Goal: Transaction & Acquisition: Obtain resource

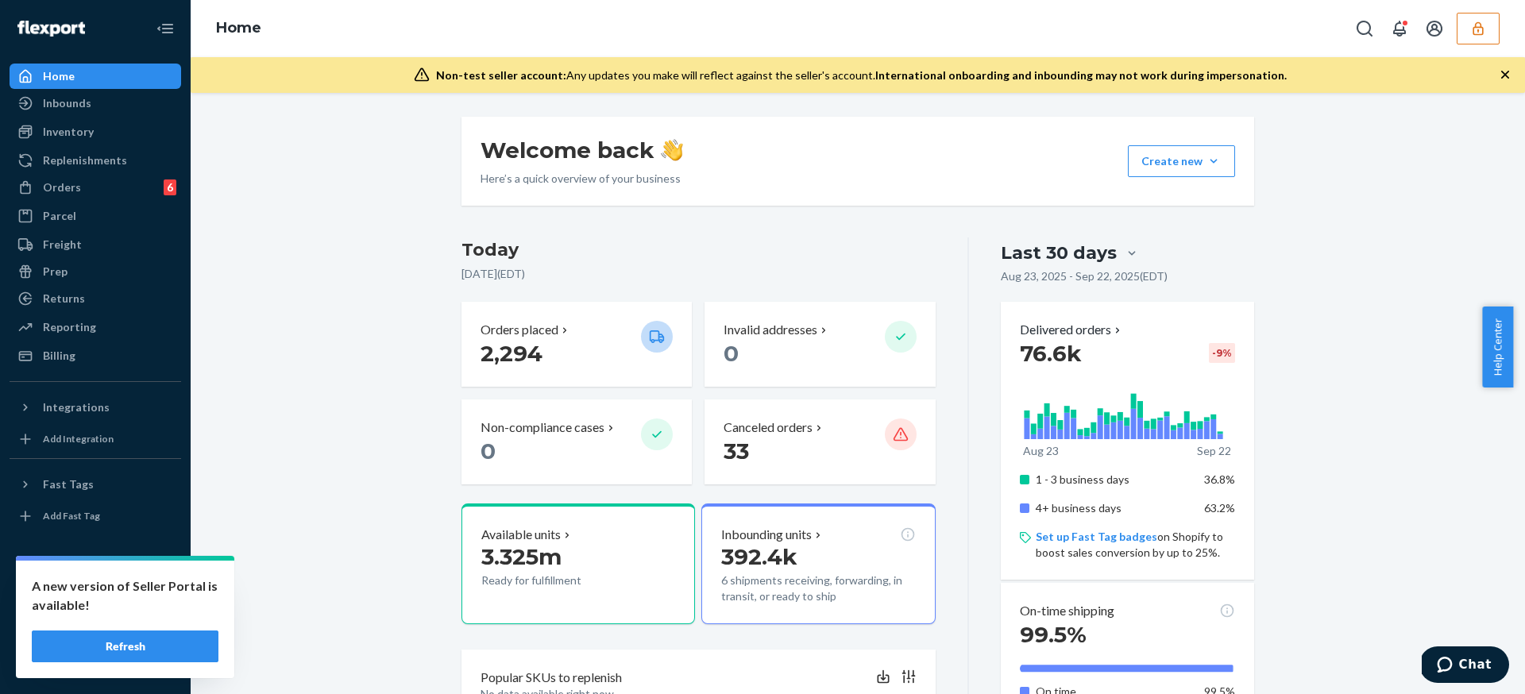
click at [79, 352] on div "Billing" at bounding box center [95, 356] width 168 height 22
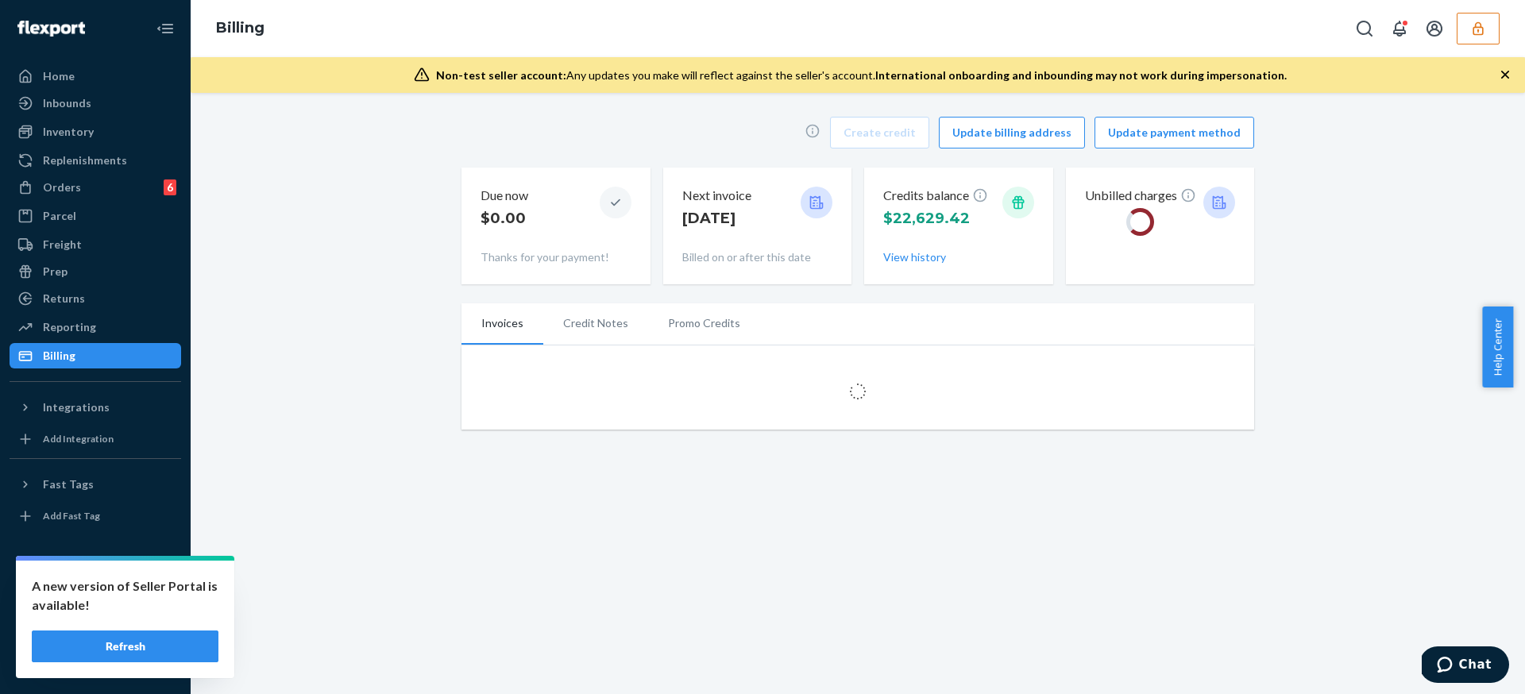
click at [357, 329] on div "Create credit Update billing address Update payment method Due now $0.00 Thanks…" at bounding box center [858, 273] width 1310 height 332
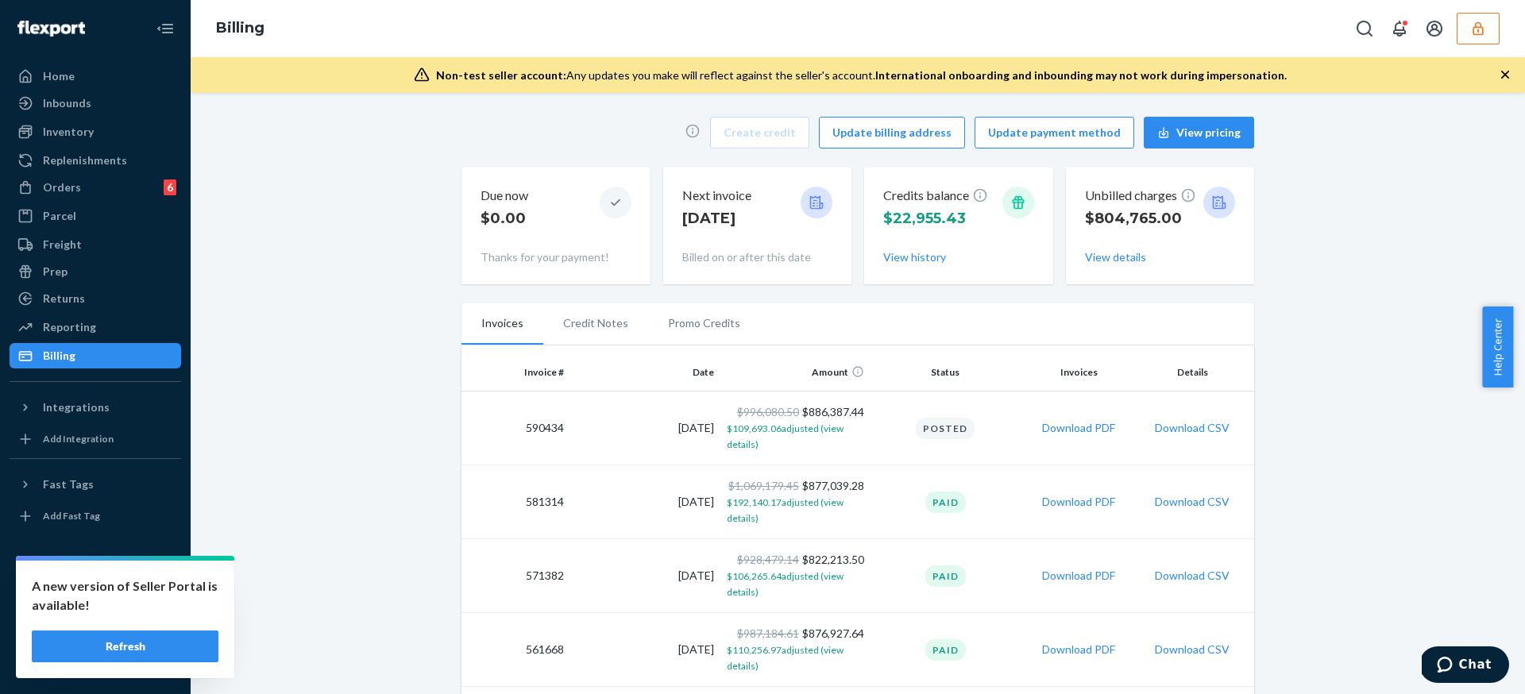
click at [1082, 437] on td "Download PDF" at bounding box center [1079, 429] width 117 height 74
click at [1083, 437] on td "Download PDF" at bounding box center [1079, 429] width 117 height 74
click at [1093, 430] on button "Download PDF" at bounding box center [1078, 428] width 73 height 16
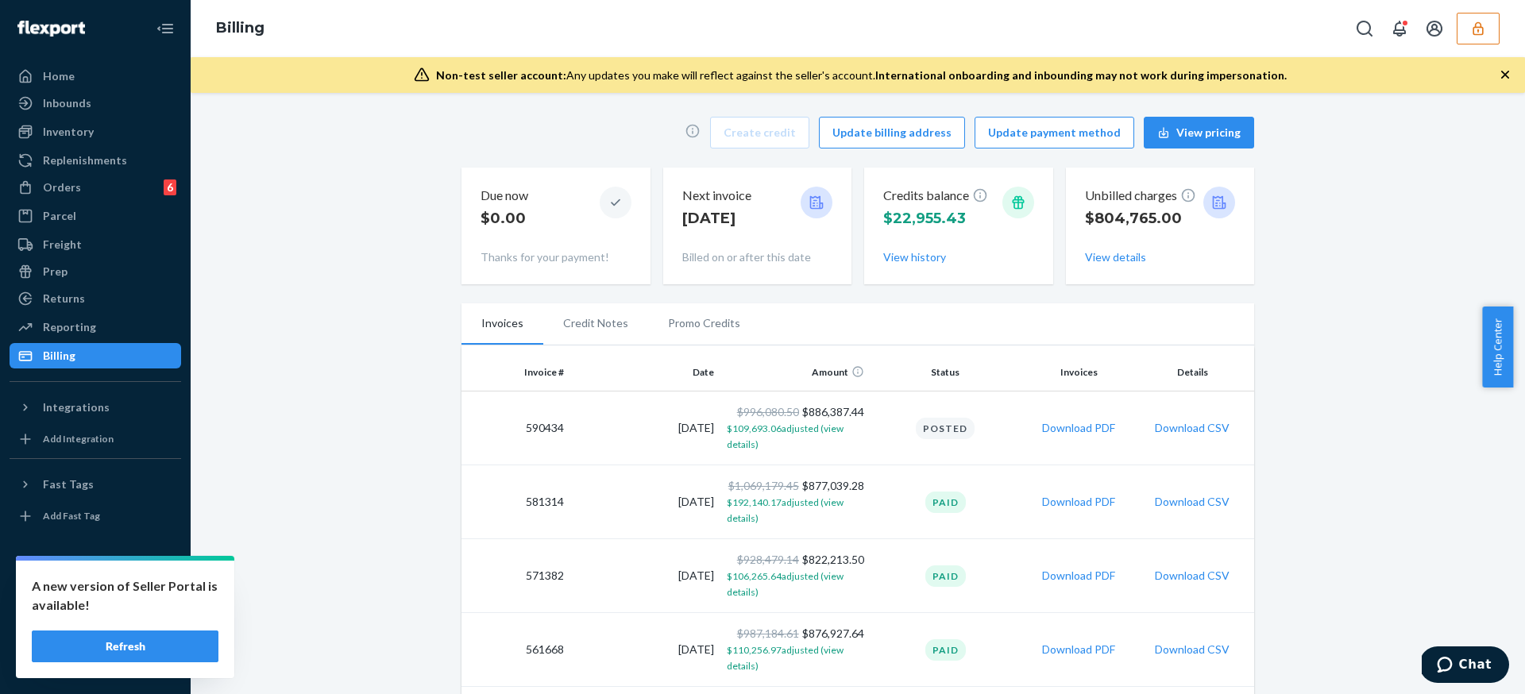
click at [534, 434] on td "590434" at bounding box center [515, 429] width 109 height 74
click at [540, 430] on td "590434" at bounding box center [515, 429] width 109 height 74
click at [1464, 37] on button "button" at bounding box center [1478, 29] width 43 height 32
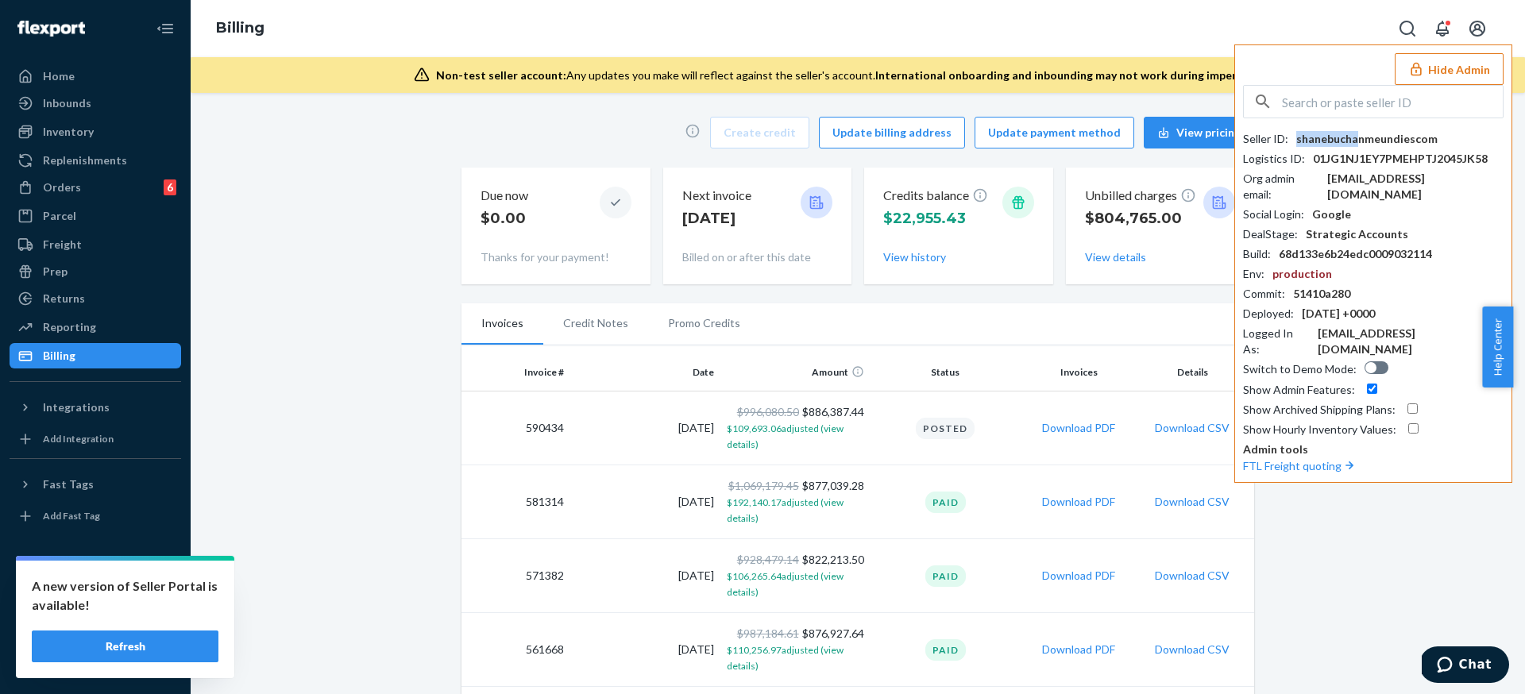
click at [1357, 141] on div "shanebuchanmeundiescom" at bounding box center [1366, 139] width 141 height 16
copy div "shanebuchanmeundiescom"
